Goal: Task Accomplishment & Management: Manage account settings

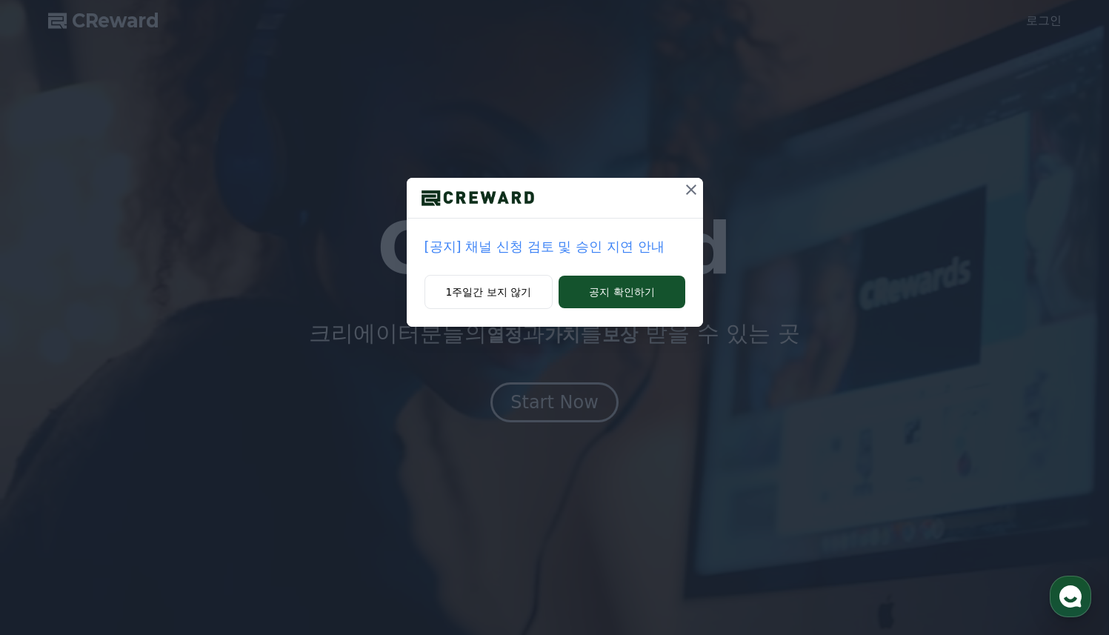
click at [488, 249] on p "[공지] 채널 신청 검토 및 승인 지연 안내" at bounding box center [554, 246] width 261 height 21
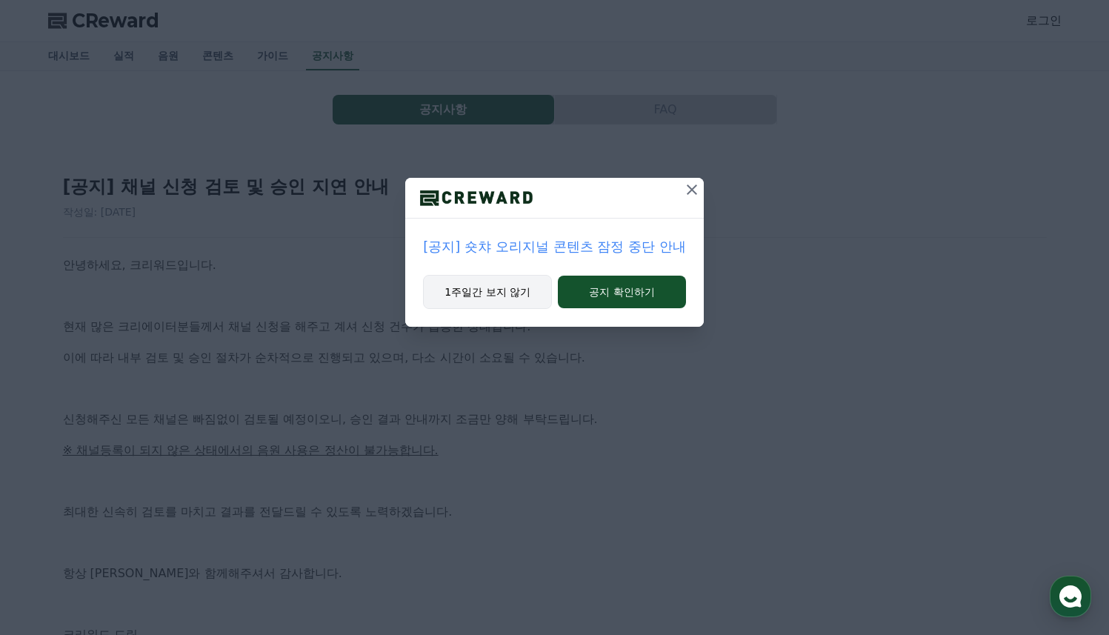
click at [531, 279] on button "1주일간 보지 않기" at bounding box center [487, 292] width 129 height 34
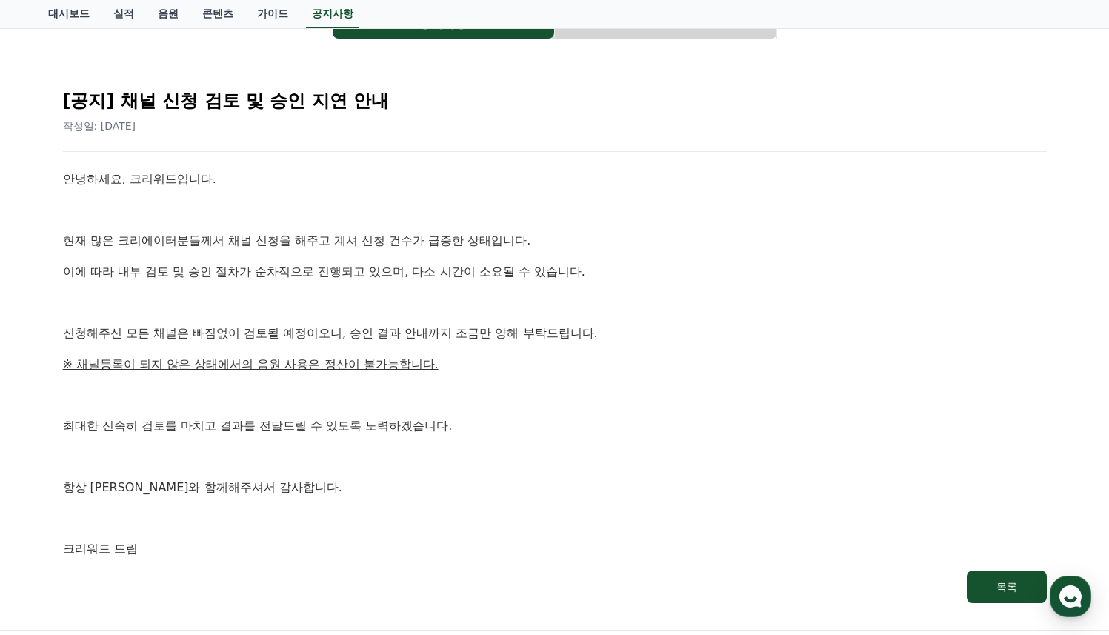
scroll to position [176, 0]
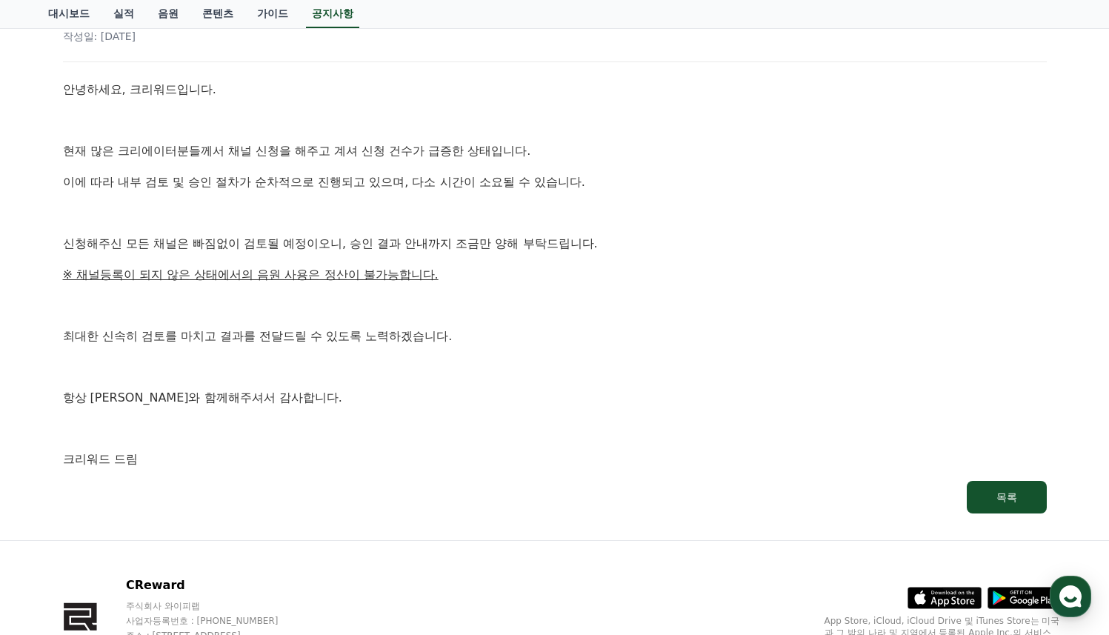
drag, startPoint x: 200, startPoint y: 345, endPoint x: 256, endPoint y: 361, distance: 58.4
click at [210, 346] on div "안녕하세요, 크리워드입니다. 현재 많은 크리에이터분들께서 채널 신청을 해주고 계셔 신청 건수가 급증한 상태입니다. 이에 따라 내부 검토 및 승…" at bounding box center [555, 274] width 984 height 389
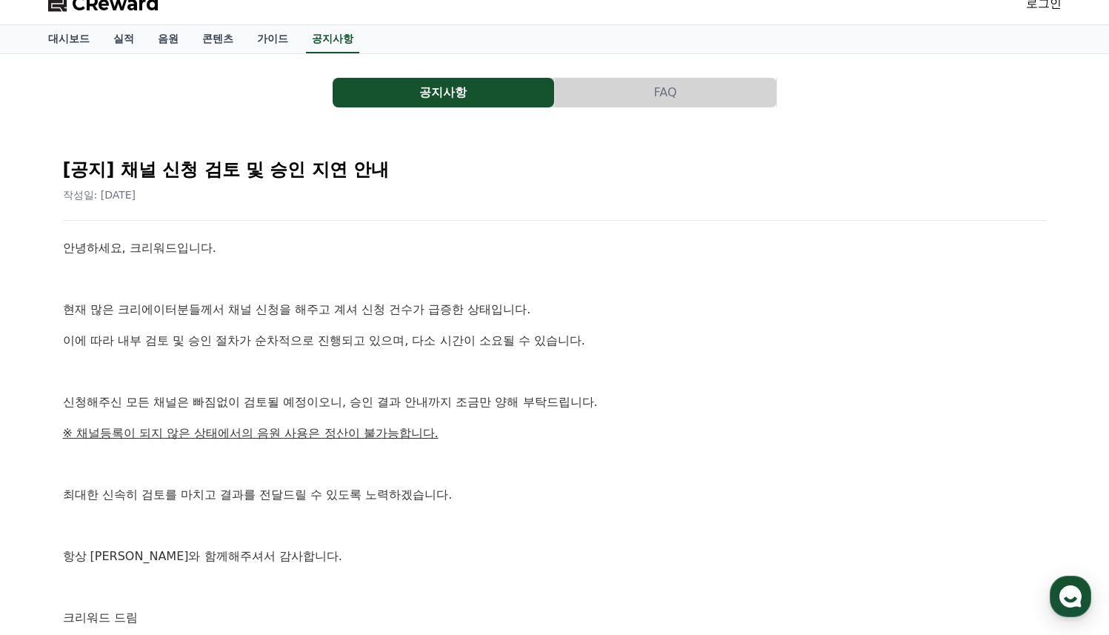
scroll to position [0, 0]
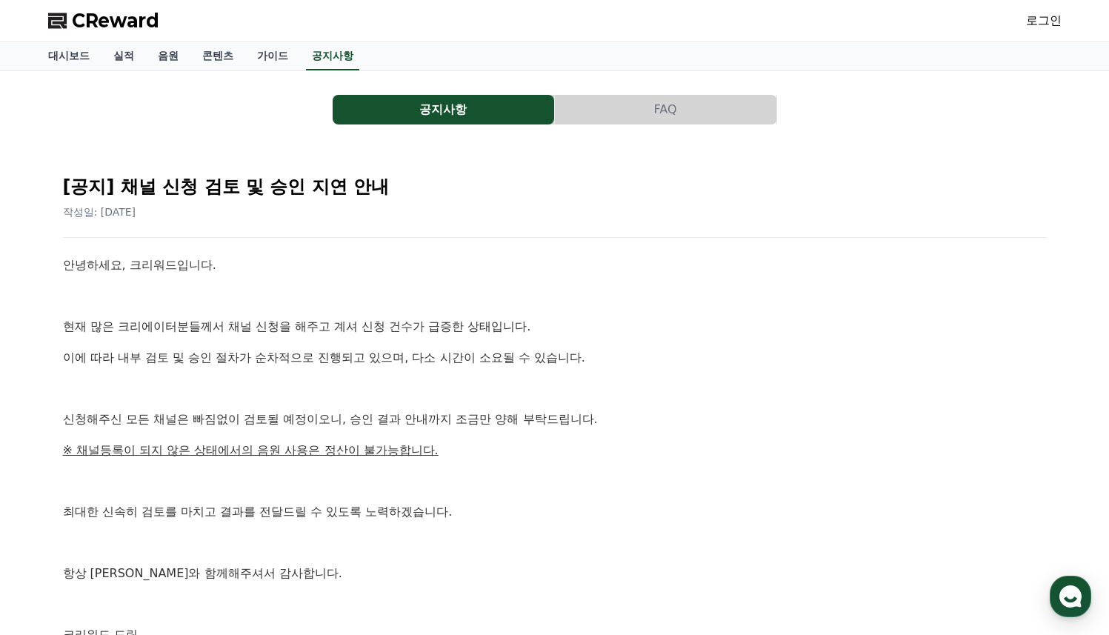
click at [1020, 28] on div "CReward 로그인" at bounding box center [554, 20] width 1037 height 41
click at [1028, 21] on div "CReward 로그인" at bounding box center [554, 20] width 1037 height 41
click at [1042, 10] on div "로그인" at bounding box center [1044, 21] width 36 height 24
click at [1042, 14] on link "로그인" at bounding box center [1044, 21] width 36 height 18
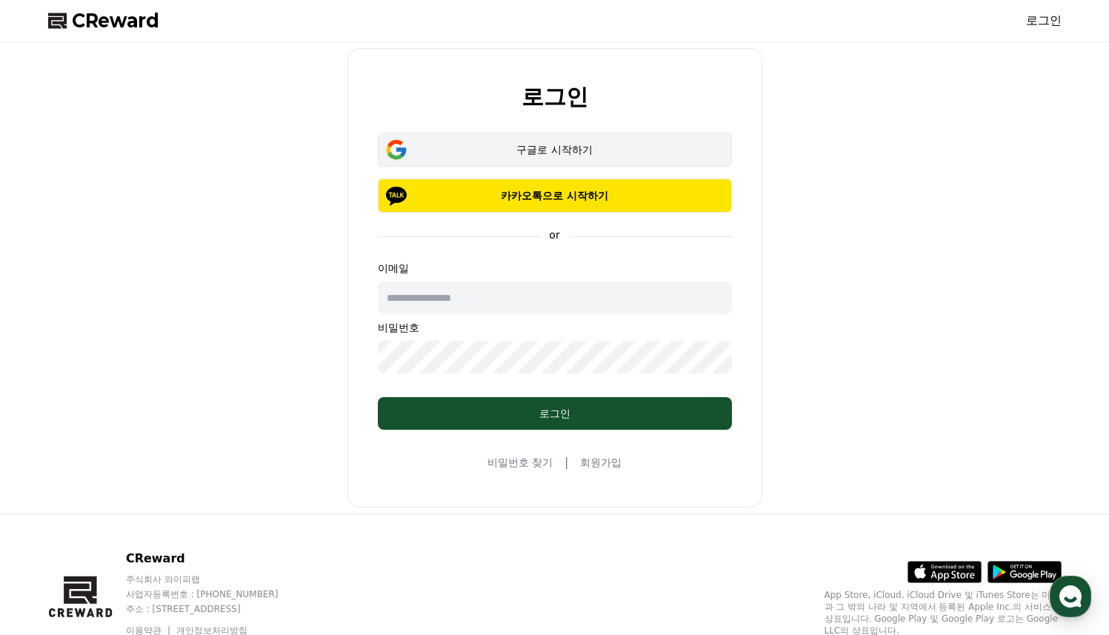
click at [557, 150] on div "구글로 시작하기" at bounding box center [554, 149] width 311 height 15
